Goal: Information Seeking & Learning: Learn about a topic

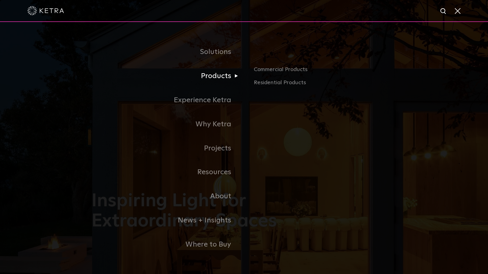
click at [210, 72] on link "Products" at bounding box center [167, 76] width 152 height 24
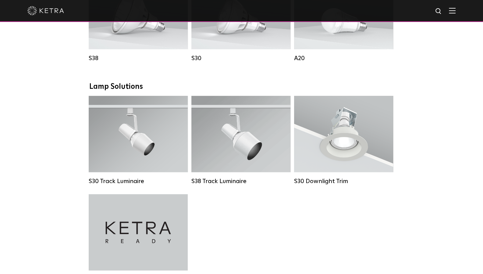
scroll to position [545, 0]
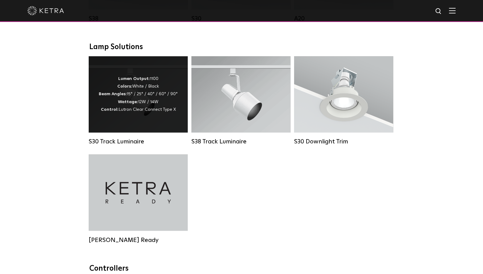
click at [137, 112] on span "Lutron Clear Connect Type X" at bounding box center [147, 109] width 57 height 4
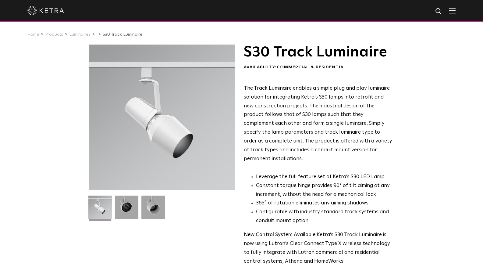
scroll to position [21, 0]
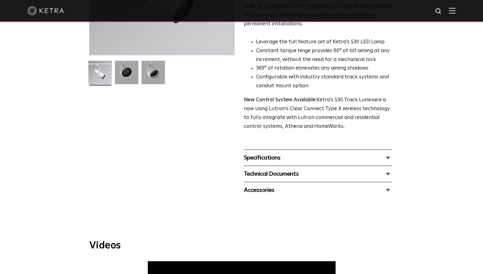
click at [310, 153] on div "Specifications" at bounding box center [318, 158] width 148 height 10
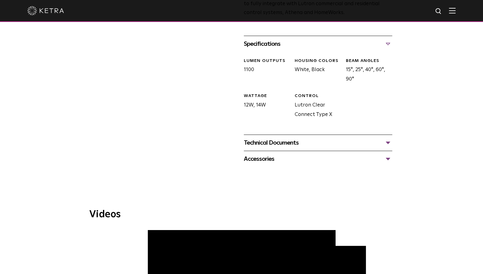
scroll to position [244, 0]
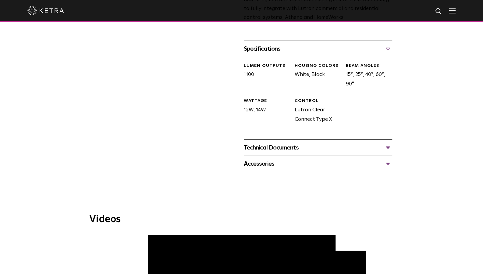
click at [294, 143] on div "Technical Documents" at bounding box center [318, 148] width 148 height 10
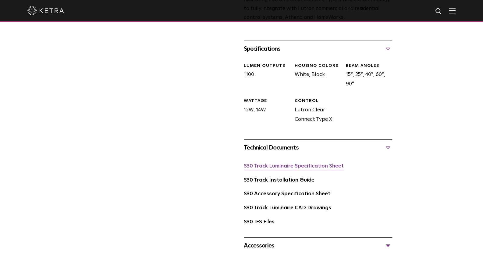
click at [290, 163] on link "S30 Track Luminaire Specification Sheet" at bounding box center [294, 165] width 100 height 5
